Goal: Check status: Check status

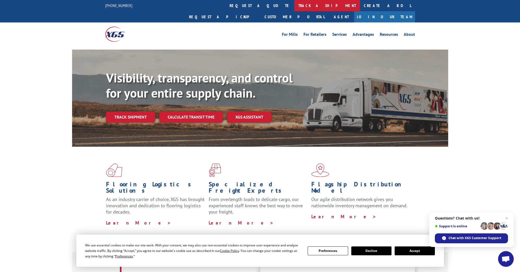
click at [295, 4] on link "track a shipment" at bounding box center [328, 5] width 66 height 11
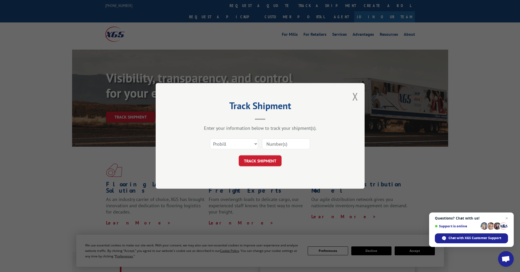
click at [282, 147] on input at bounding box center [286, 144] width 48 height 11
click at [283, 145] on input at bounding box center [286, 144] width 48 height 11
paste input "17616671"
type input "17616671"
click at [273, 162] on button "TRACK SHIPMENT" at bounding box center [260, 161] width 43 height 11
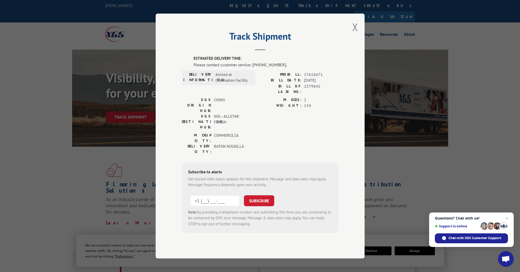
click at [201, 195] on input "+1 (___) ___-____" at bounding box center [215, 200] width 50 height 11
type input "[PHONE_NUMBER]"
click at [255, 195] on button "SUBSCRIBE" at bounding box center [259, 200] width 30 height 11
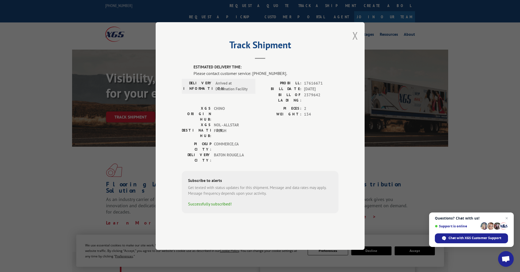
click at [356, 43] on button "Close modal" at bounding box center [356, 36] width 6 height 14
